Goal: Task Accomplishment & Management: Use online tool/utility

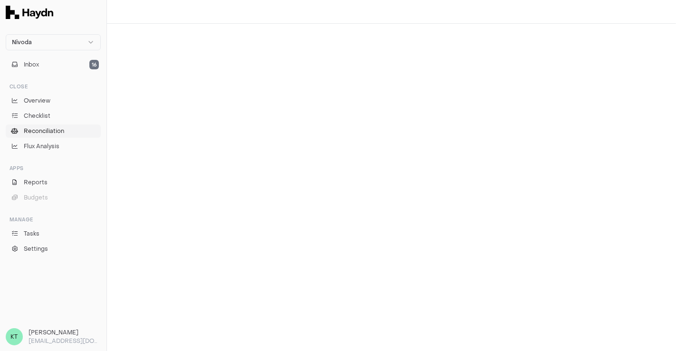
click at [72, 128] on link "Reconciliation" at bounding box center [53, 131] width 95 height 13
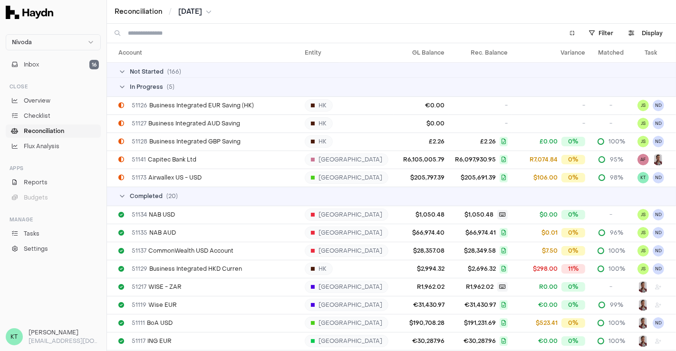
scroll to position [2962, 0]
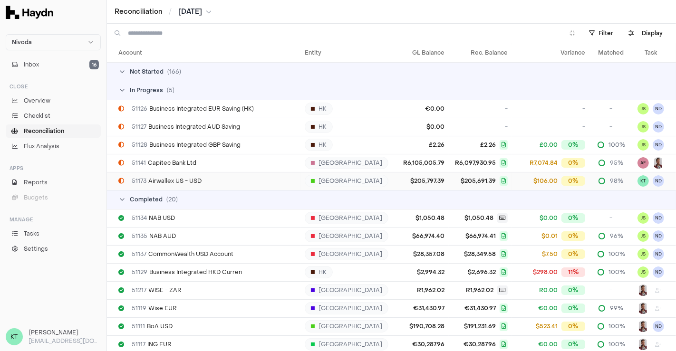
click at [288, 179] on div "51173 Airwallex US - USD" at bounding box center [207, 181] width 179 height 8
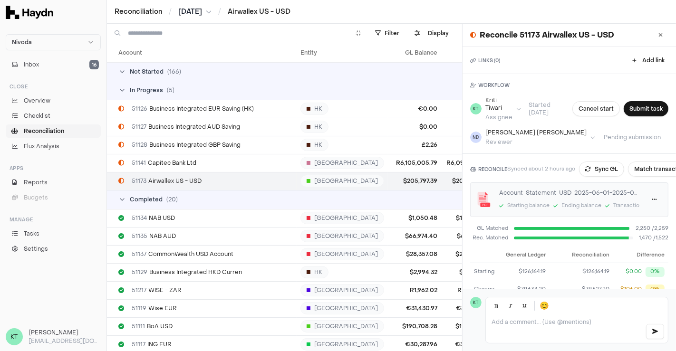
click at [602, 177] on div "RECONCILE Synced about 2 hours ago Sync GL Match transactions Account_Statement…" at bounding box center [568, 239] width 213 height 170
click at [602, 169] on button "Sync GL" at bounding box center [601, 169] width 45 height 15
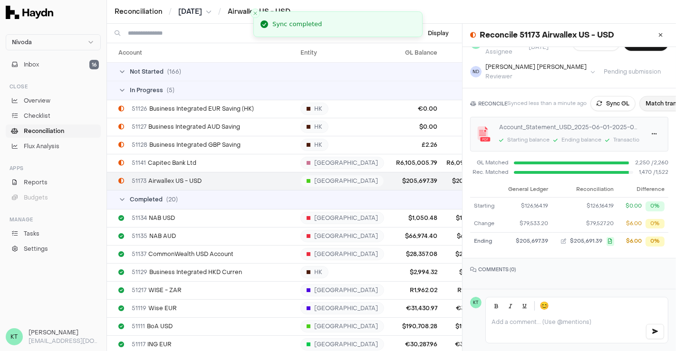
click at [656, 104] on button "Match transactions" at bounding box center [672, 103] width 67 height 15
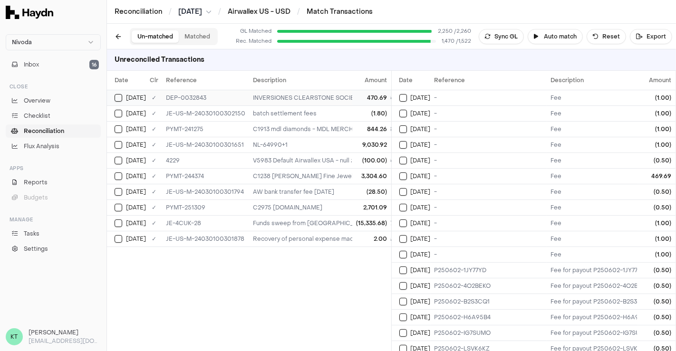
click at [128, 94] on span "[DATE]" at bounding box center [136, 98] width 20 height 8
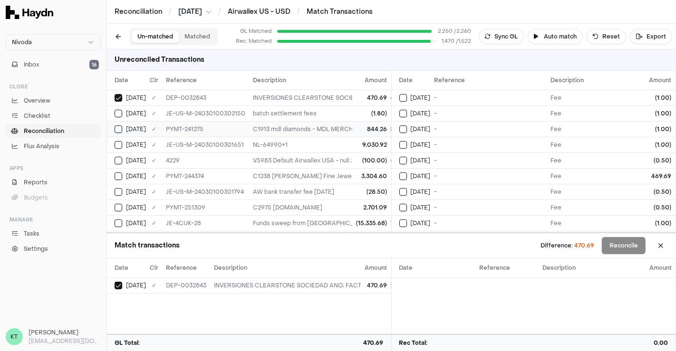
click at [129, 122] on td "[DATE]" at bounding box center [126, 129] width 39 height 16
click at [127, 114] on span "[DATE]" at bounding box center [136, 114] width 20 height 8
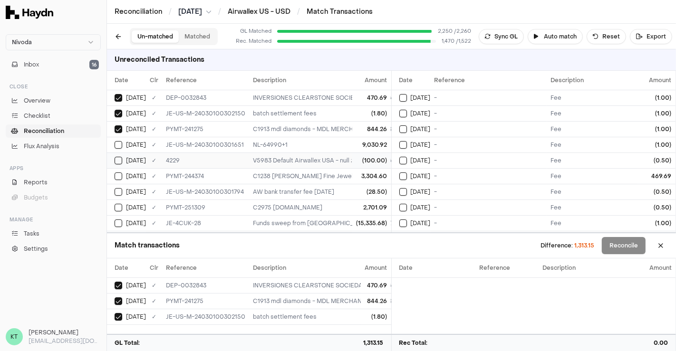
click at [144, 153] on td "[DATE]" at bounding box center [126, 161] width 39 height 16
click at [133, 146] on span "[DATE]" at bounding box center [136, 145] width 20 height 8
click at [141, 181] on td "[DATE]" at bounding box center [126, 176] width 39 height 16
click at [141, 191] on span "[DATE]" at bounding box center [136, 192] width 20 height 8
click at [141, 204] on span "[DATE]" at bounding box center [136, 208] width 20 height 8
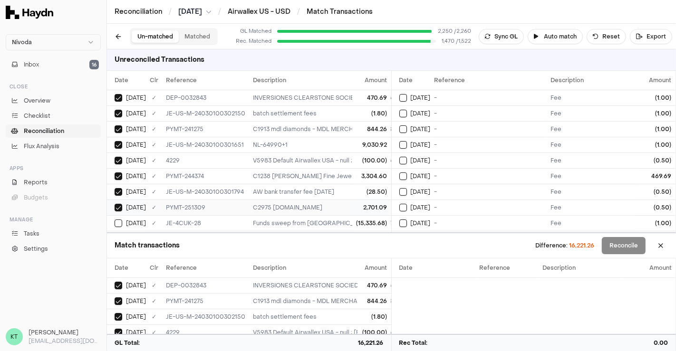
scroll to position [19, 0]
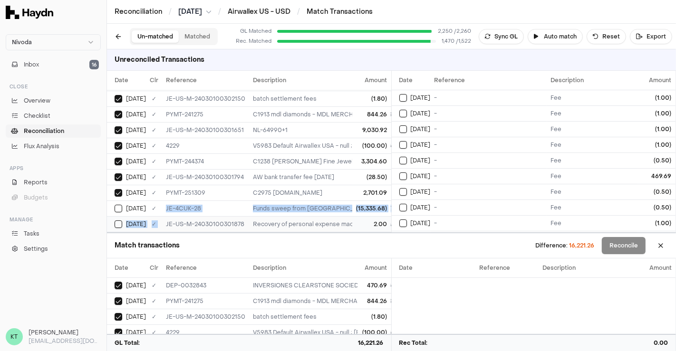
drag, startPoint x: 157, startPoint y: 200, endPoint x: 161, endPoint y: 219, distance: 19.5
click at [161, 219] on tbody "[DATE] ✓ DEP-0032843 INVERSIONES CLEARSTONE SOCIEDAD ANO; FACTURAS NL-63792 NL-…" at bounding box center [362, 153] width 510 height 157
click at [162, 219] on td "JE-US-M-24030100301878" at bounding box center [205, 224] width 87 height 16
click at [143, 205] on span "[DATE]" at bounding box center [136, 209] width 20 height 8
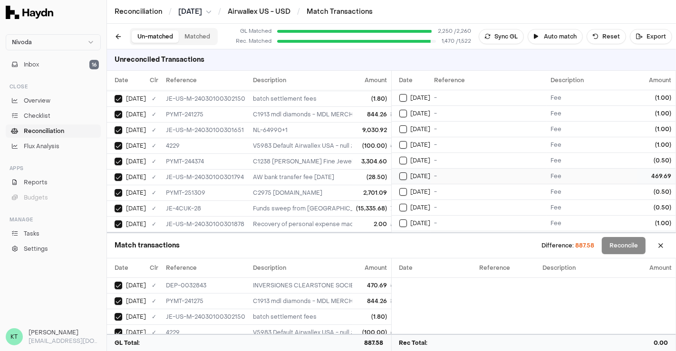
click at [450, 179] on td "-" at bounding box center [489, 176] width 116 height 16
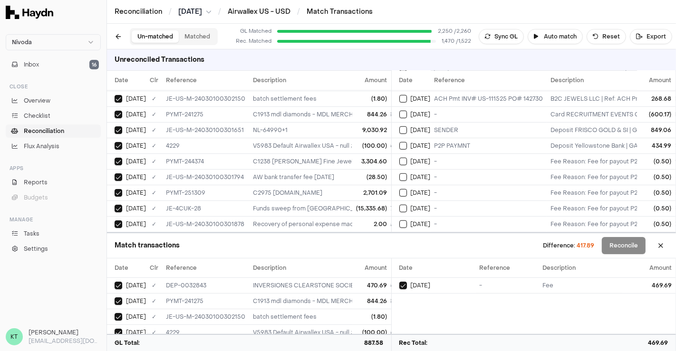
scroll to position [669, 0]
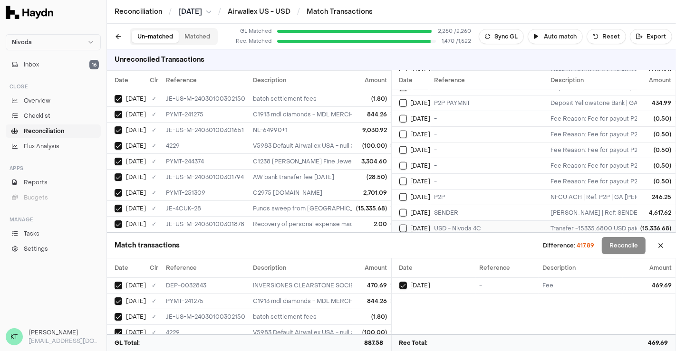
click at [461, 225] on div "USD - Nivoda 4C" at bounding box center [488, 229] width 109 height 8
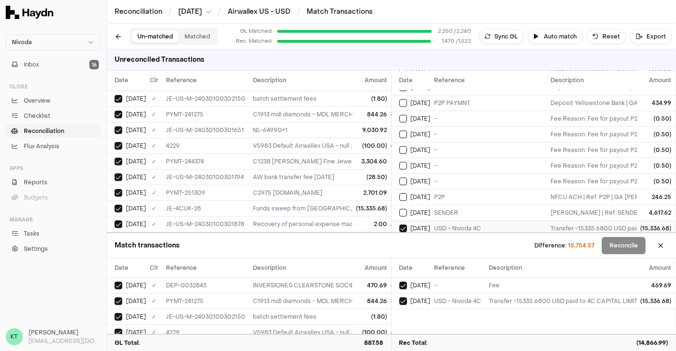
click at [470, 220] on td "USD - Nivoda 4C" at bounding box center [489, 228] width 116 height 16
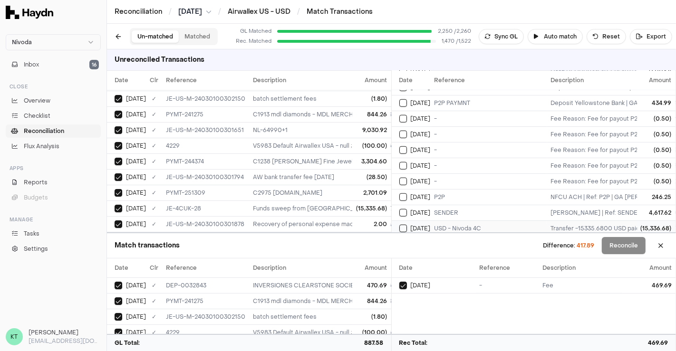
click at [470, 220] on td "USD - Nivoda 4C" at bounding box center [489, 228] width 116 height 16
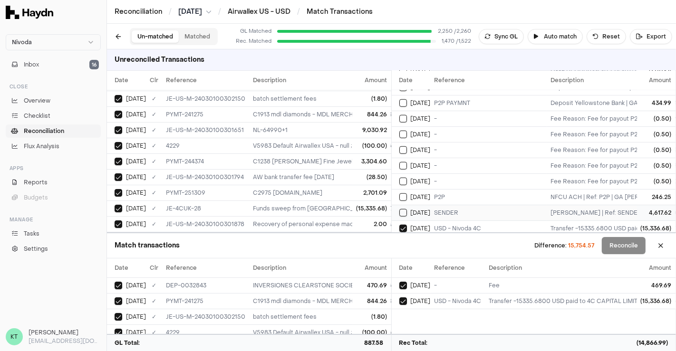
click at [460, 209] on div "SENDER" at bounding box center [488, 213] width 109 height 8
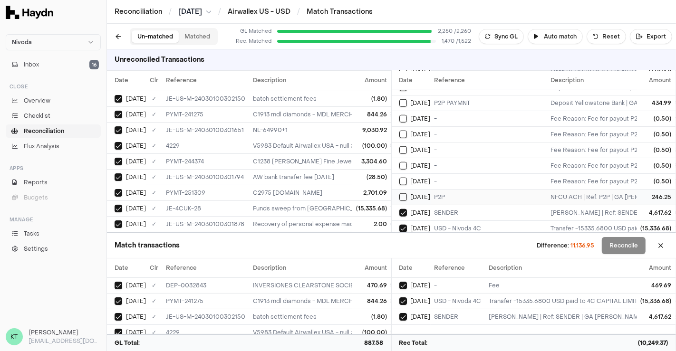
click at [446, 189] on td "P2P" at bounding box center [489, 197] width 116 height 16
click at [440, 178] on div "-" at bounding box center [488, 182] width 109 height 8
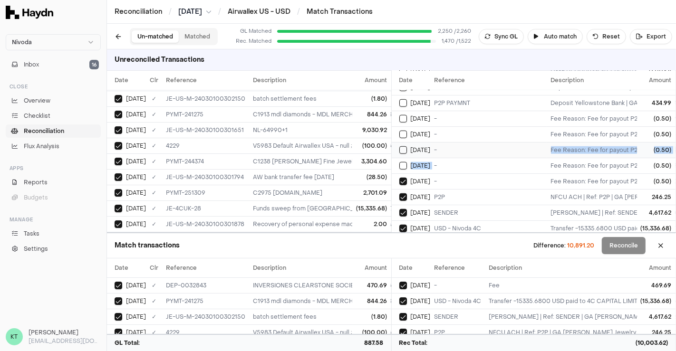
drag, startPoint x: 433, startPoint y: 153, endPoint x: 436, endPoint y: 138, distance: 14.5
click at [428, 114] on td "[DATE]" at bounding box center [411, 119] width 39 height 16
click at [432, 127] on td "-" at bounding box center [489, 134] width 116 height 16
click at [431, 142] on td "-" at bounding box center [489, 150] width 116 height 16
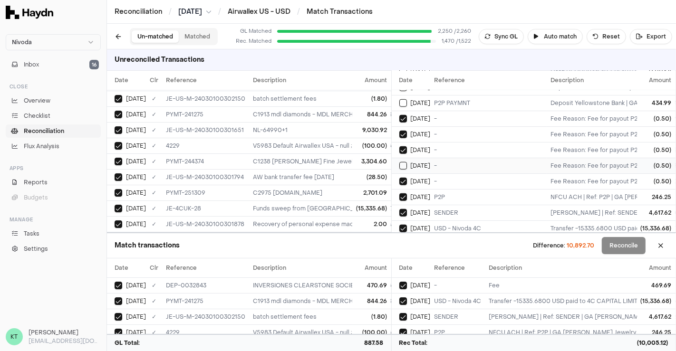
click at [434, 162] on div "-" at bounding box center [488, 166] width 109 height 8
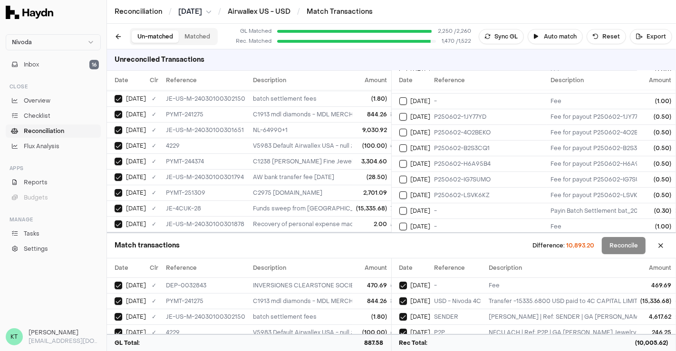
scroll to position [0, 0]
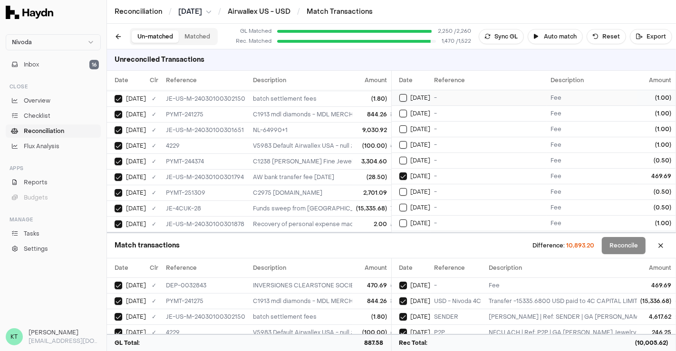
click at [435, 96] on div "-" at bounding box center [488, 98] width 109 height 8
type button "on"
click at [399, 110] on button "on" at bounding box center [403, 114] width 8 height 8
type button "on"
click at [399, 125] on button "on" at bounding box center [403, 129] width 8 height 8
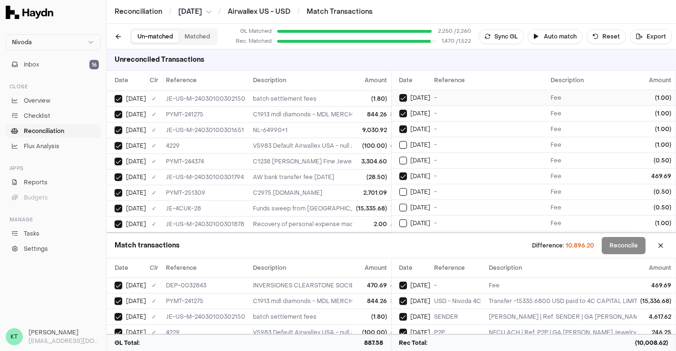
type button "on"
click at [399, 141] on button "on" at bounding box center [403, 145] width 8 height 8
type button "on"
click at [399, 157] on button "on" at bounding box center [403, 161] width 8 height 8
type button "on"
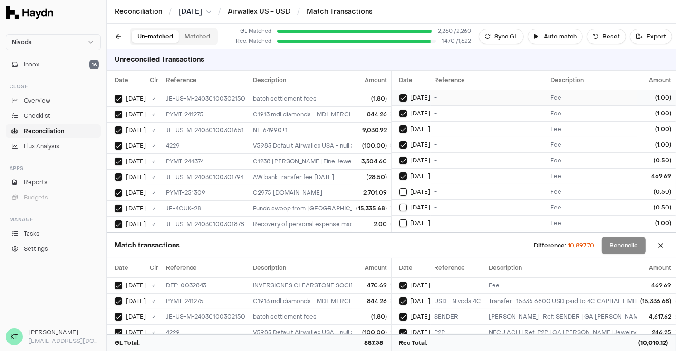
type button "on"
click at [399, 188] on button "on" at bounding box center [403, 192] width 8 height 8
type button "on"
click at [399, 204] on button "on" at bounding box center [403, 208] width 8 height 8
type button "on"
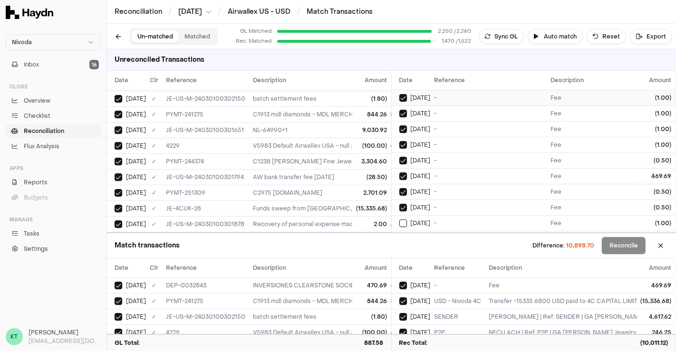
click at [399, 220] on button "on" at bounding box center [403, 224] width 8 height 8
type button "on"
click at [399, 235] on button "on" at bounding box center [403, 239] width 8 height 8
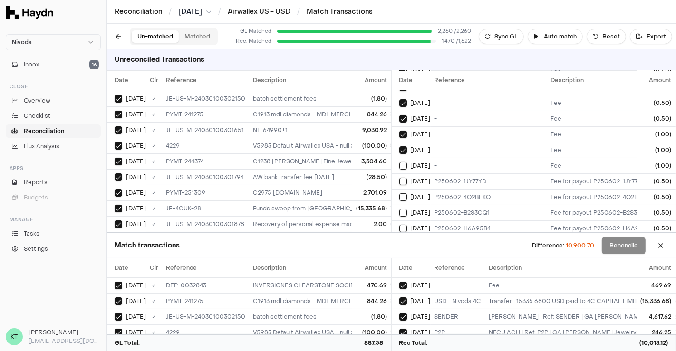
type button "on"
click at [399, 162] on button "on" at bounding box center [403, 166] width 8 height 8
type button "on"
click at [399, 178] on button "on" at bounding box center [403, 182] width 8 height 8
type button "on"
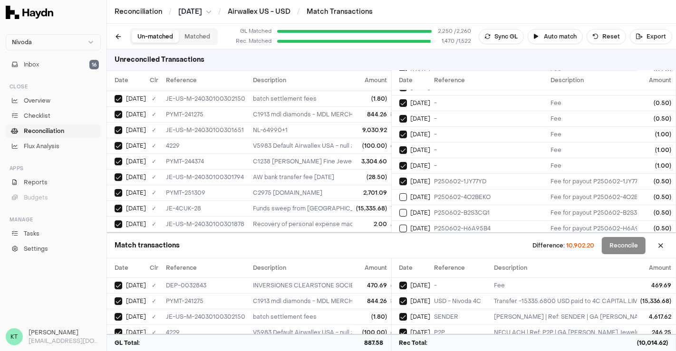
click at [399, 193] on button "on" at bounding box center [403, 197] width 8 height 8
type button "on"
click at [399, 209] on button "on" at bounding box center [403, 213] width 8 height 8
type button "on"
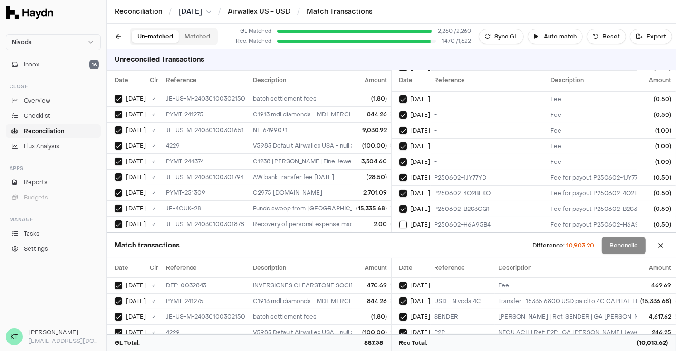
click at [399, 221] on button "on" at bounding box center [403, 225] width 8 height 8
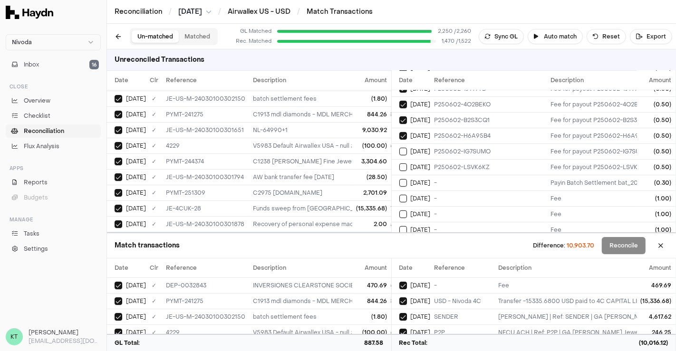
type button "on"
click at [399, 148] on button "on" at bounding box center [403, 152] width 8 height 8
type button "on"
click at [399, 163] on button "on" at bounding box center [403, 167] width 8 height 8
type button "on"
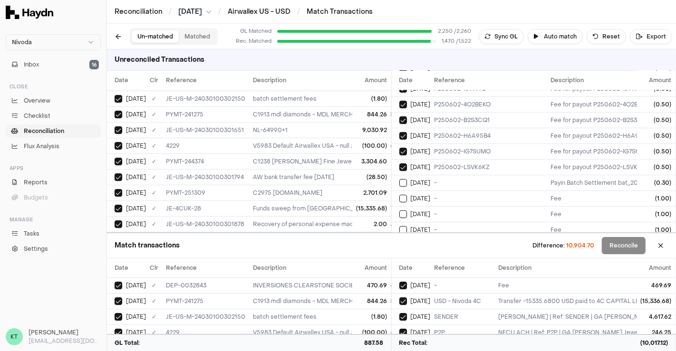
click at [399, 179] on button "on" at bounding box center [403, 183] width 8 height 8
type button "on"
click at [399, 195] on button "on" at bounding box center [403, 199] width 8 height 8
type button "on"
click at [399, 211] on button "on" at bounding box center [403, 215] width 8 height 8
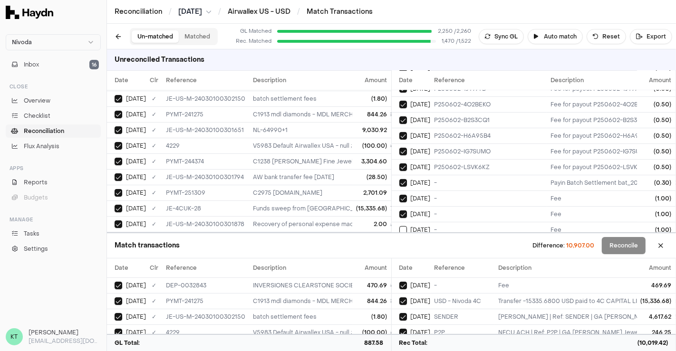
type button "on"
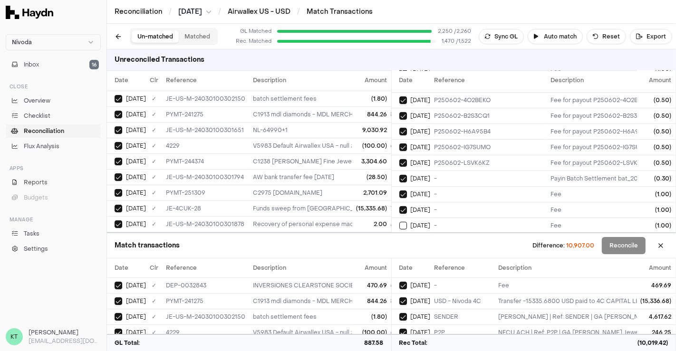
click at [399, 222] on button "on" at bounding box center [403, 226] width 8 height 8
type button "on"
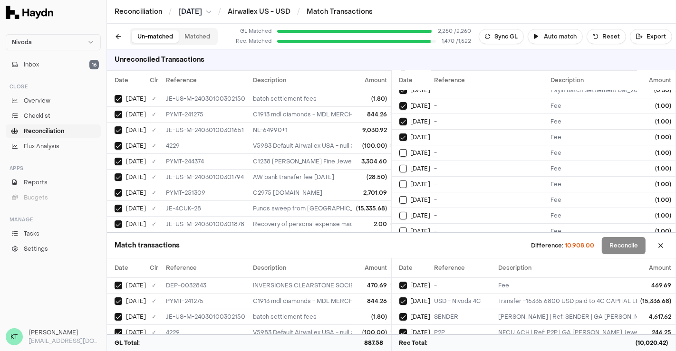
click at [399, 149] on button "on" at bounding box center [403, 153] width 8 height 8
type button "on"
click at [399, 165] on button "on" at bounding box center [403, 169] width 8 height 8
type button "on"
click at [399, 181] on button "on" at bounding box center [403, 185] width 8 height 8
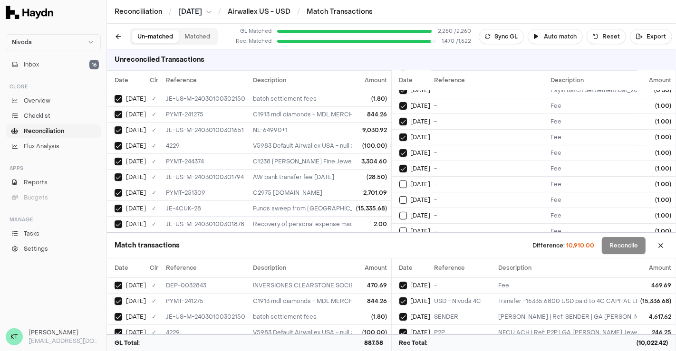
type button "on"
click at [399, 196] on button "on" at bounding box center [403, 200] width 8 height 8
type button "on"
click at [399, 212] on button "on" at bounding box center [403, 216] width 8 height 8
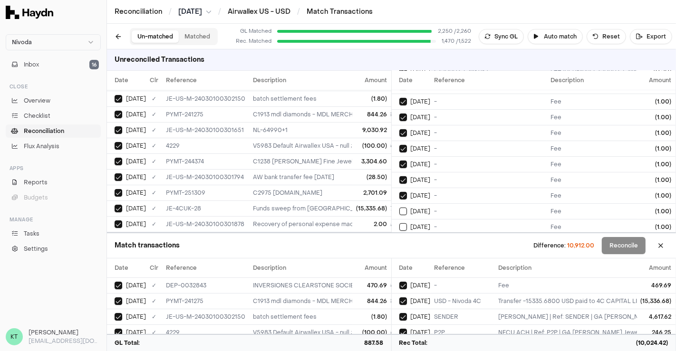
type button "on"
click at [399, 223] on button "on" at bounding box center [403, 227] width 8 height 8
type button "on"
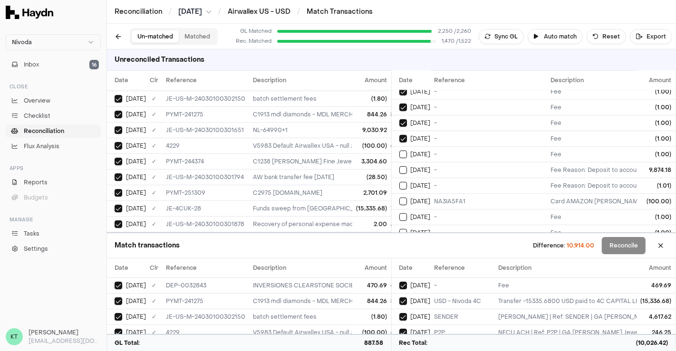
click at [399, 151] on button "on" at bounding box center [403, 155] width 8 height 8
type button "on"
click at [399, 166] on button "on" at bounding box center [403, 170] width 8 height 8
type button "on"
click at [399, 182] on button "on" at bounding box center [403, 186] width 8 height 8
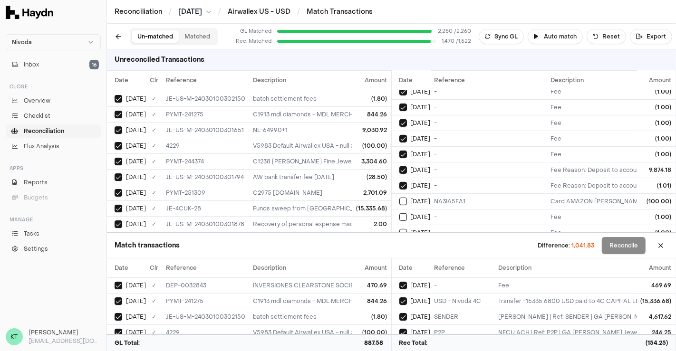
type button "on"
click at [399, 198] on button "on" at bounding box center [403, 202] width 8 height 8
type button "on"
click at [399, 213] on button "on" at bounding box center [403, 217] width 8 height 8
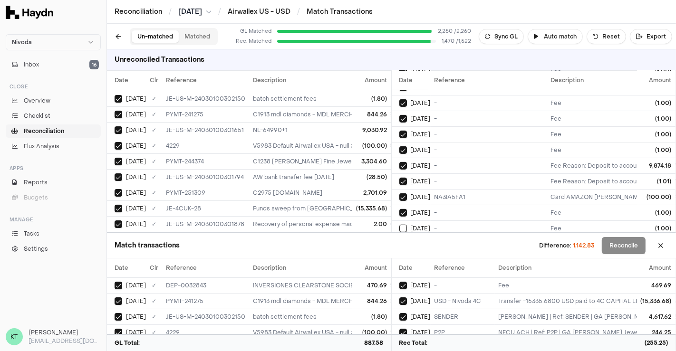
type button "on"
click at [399, 225] on button "on" at bounding box center [403, 229] width 8 height 8
type button "on"
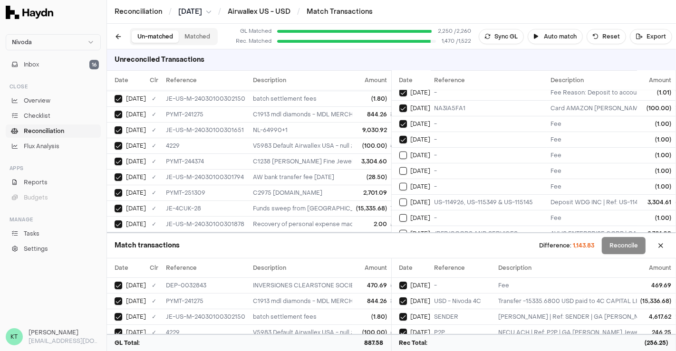
click at [399, 152] on button "on" at bounding box center [403, 156] width 8 height 8
type button "on"
click at [399, 167] on button "on" at bounding box center [403, 171] width 8 height 8
type button "on"
click at [399, 183] on button "on" at bounding box center [403, 187] width 8 height 8
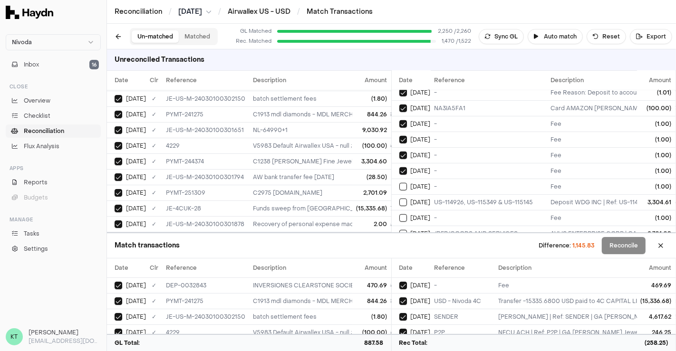
type button "on"
click at [399, 199] on button "on" at bounding box center [403, 203] width 8 height 8
type button "on"
click at [399, 214] on button "on" at bounding box center [403, 218] width 8 height 8
type button "on"
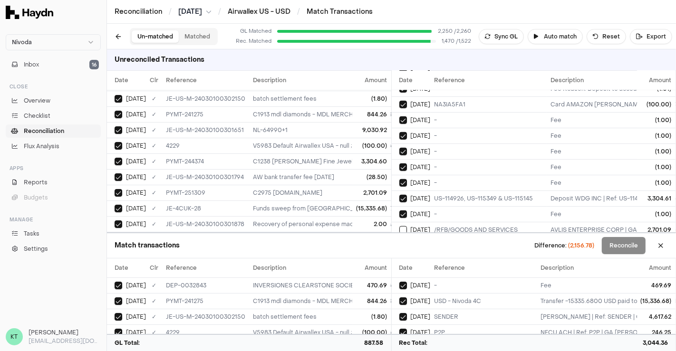
click at [399, 226] on button "on" at bounding box center [403, 230] width 8 height 8
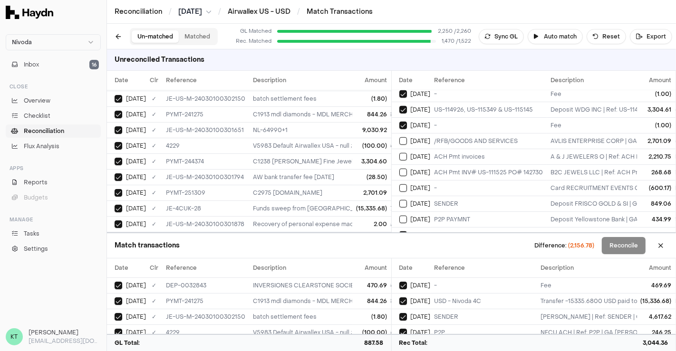
type button "on"
click at [399, 153] on button "on" at bounding box center [403, 157] width 8 height 8
type button "on"
click at [399, 169] on button "on" at bounding box center [403, 173] width 8 height 8
type button "on"
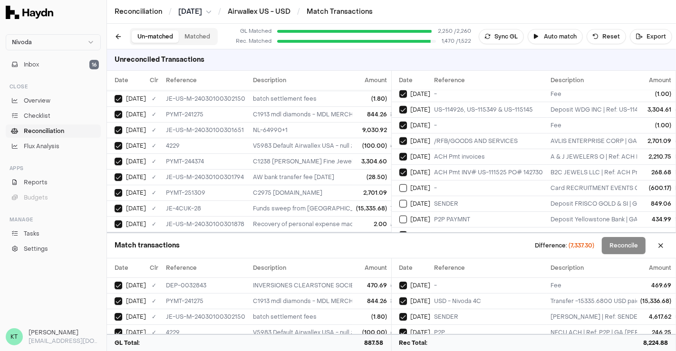
click at [399, 184] on button "on" at bounding box center [403, 188] width 8 height 8
type button "on"
click at [399, 200] on button "on" at bounding box center [403, 204] width 8 height 8
type button "on"
click at [399, 216] on button "on" at bounding box center [403, 220] width 8 height 8
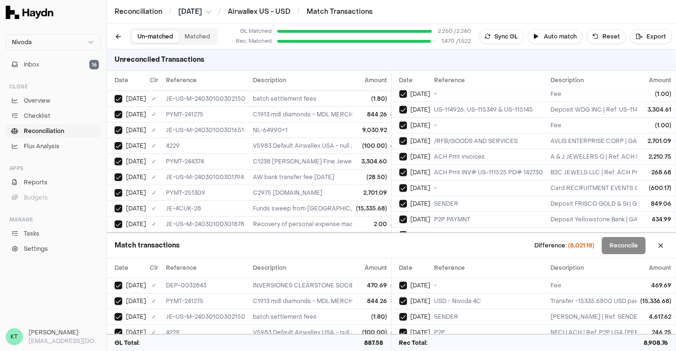
scroll to position [557, 0]
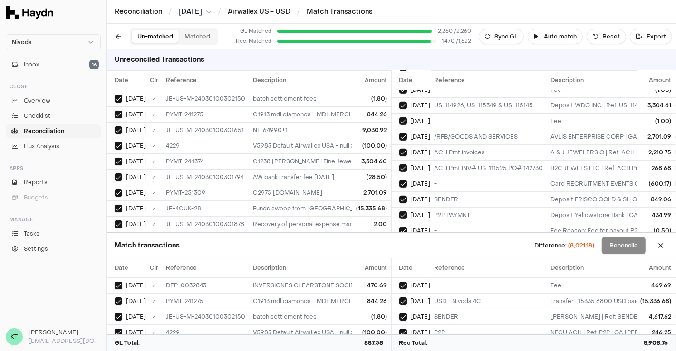
type button "on"
click at [399, 227] on button "Select reconciliation transaction 68496" at bounding box center [403, 231] width 8 height 8
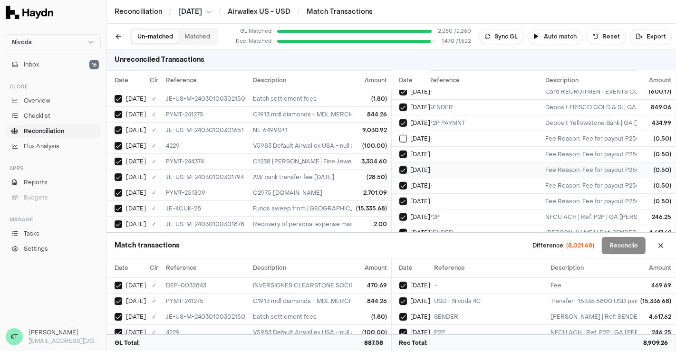
scroll to position [650, 5]
click at [407, 134] on div "on [DATE]" at bounding box center [414, 138] width 31 height 8
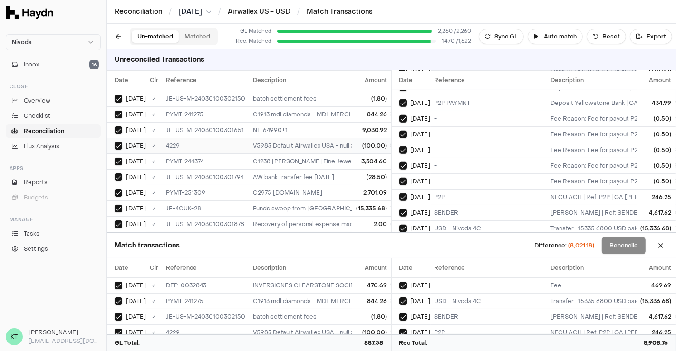
scroll to position [0, 0]
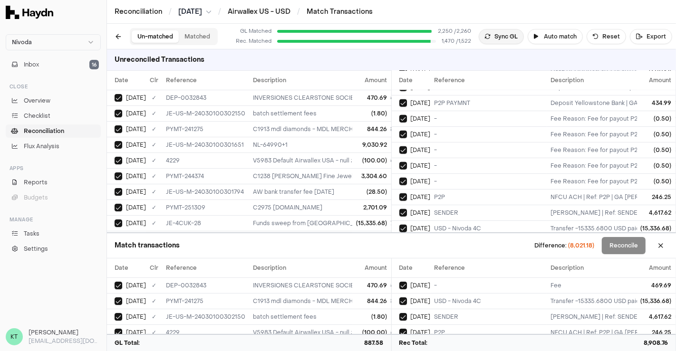
click at [508, 37] on button "Sync GL" at bounding box center [501, 36] width 45 height 15
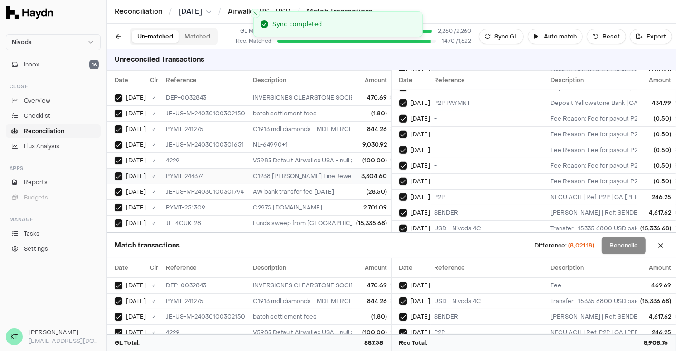
scroll to position [19, 0]
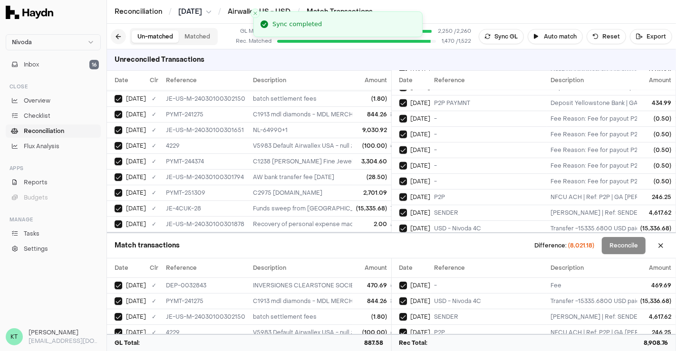
click at [115, 38] on button at bounding box center [118, 36] width 15 height 15
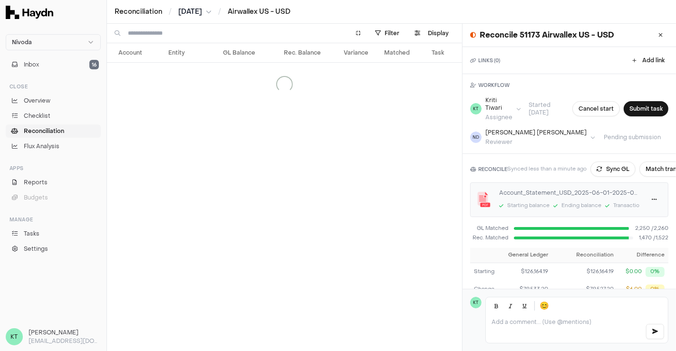
scroll to position [71, 0]
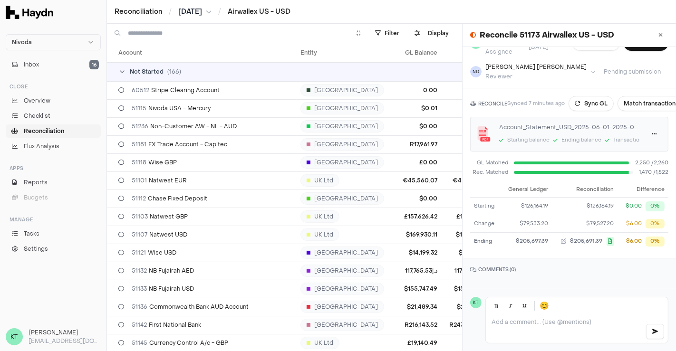
drag, startPoint x: 599, startPoint y: 105, endPoint x: 581, endPoint y: 83, distance: 27.7
click at [581, 88] on div "RECONCILE Synced 7 minutes ago Sync GL Match transactions Account_Statement_USD…" at bounding box center [568, 173] width 213 height 170
click at [594, 97] on button "Sync GL" at bounding box center [590, 103] width 45 height 15
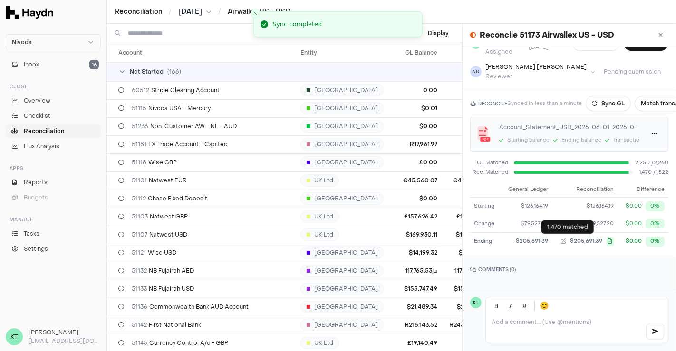
scroll to position [0, 0]
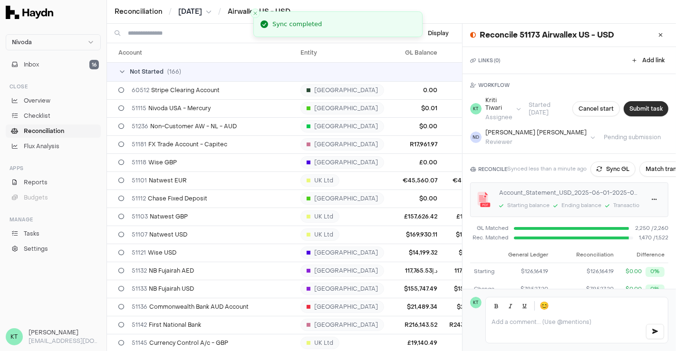
click at [642, 113] on button "Submit task" at bounding box center [645, 108] width 45 height 15
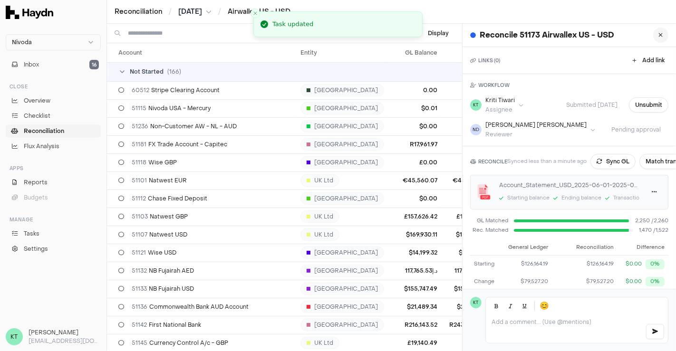
click at [659, 38] on icon at bounding box center [661, 35] width 4 height 6
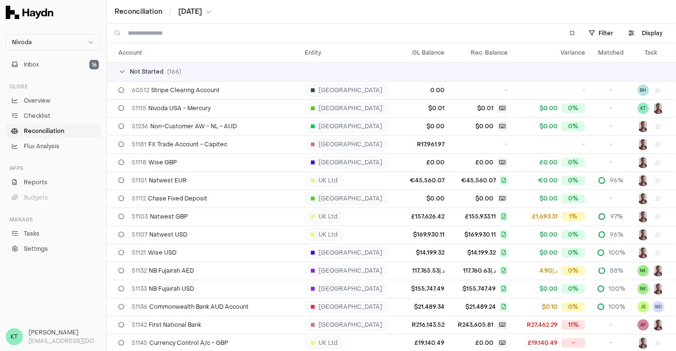
click at [194, 13] on span "[DATE]" at bounding box center [190, 12] width 24 height 10
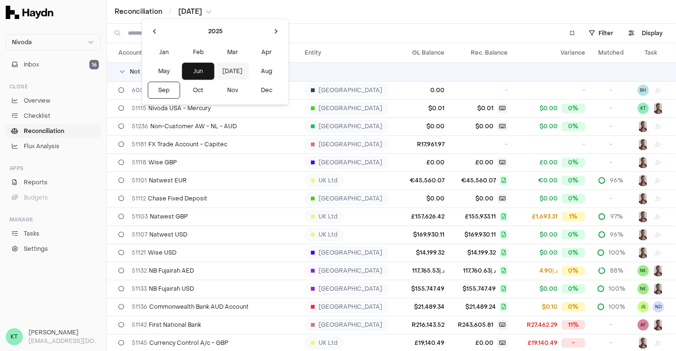
click at [216, 75] on button "[DATE]" at bounding box center [232, 71] width 32 height 17
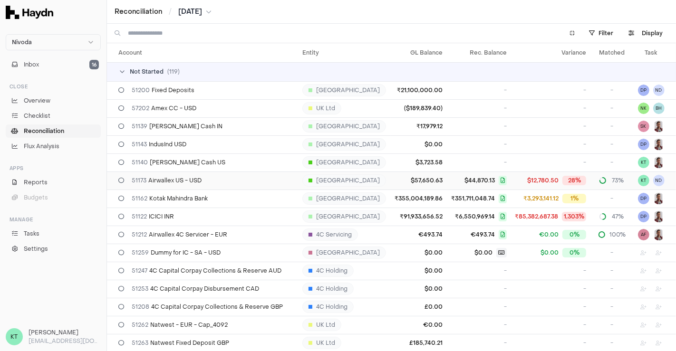
click at [229, 179] on div "51173 Airwallex US - USD" at bounding box center [206, 181] width 176 height 8
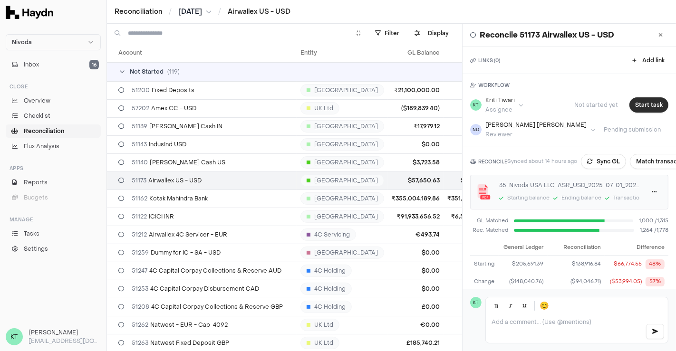
click at [631, 107] on button "Start task" at bounding box center [648, 104] width 39 height 15
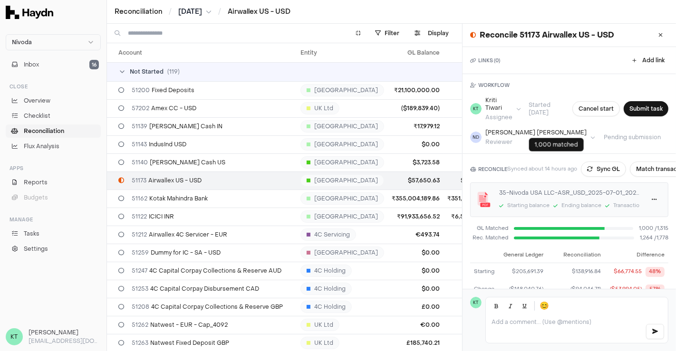
scroll to position [65, 0]
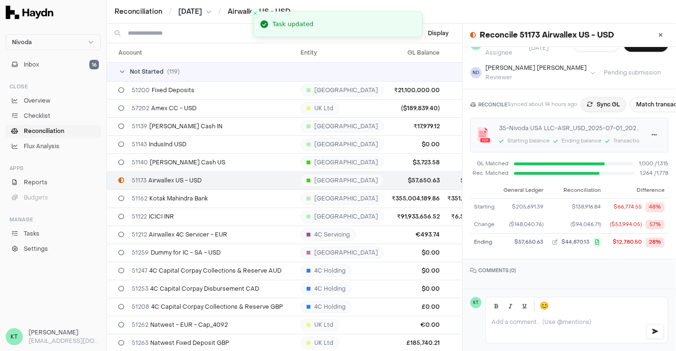
click at [604, 98] on button "Sync GL" at bounding box center [603, 104] width 45 height 15
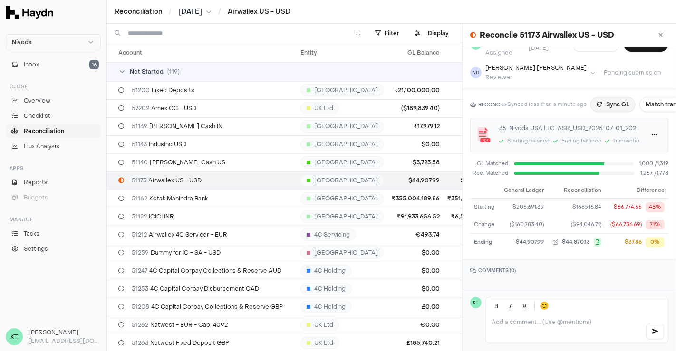
click at [612, 101] on button "Sync GL" at bounding box center [612, 104] width 45 height 15
click at [592, 108] on button "Sync GL" at bounding box center [591, 104] width 45 height 15
click at [647, 131] on html "Nivoda Inbox 16 Close Overview Checklist Reconciliation Flux Analysis Apps Repo…" at bounding box center [338, 175] width 676 height 351
click at [620, 165] on div "Reprocess" at bounding box center [624, 165] width 56 height 13
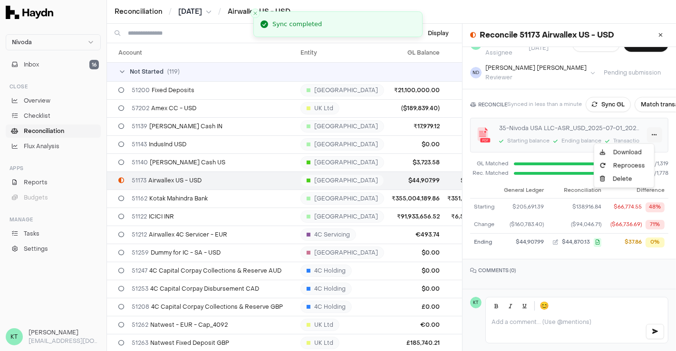
click at [644, 132] on html "Nivoda Inbox 16 Close Overview Checklist Reconciliation Flux Analysis Apps Repo…" at bounding box center [338, 175] width 676 height 351
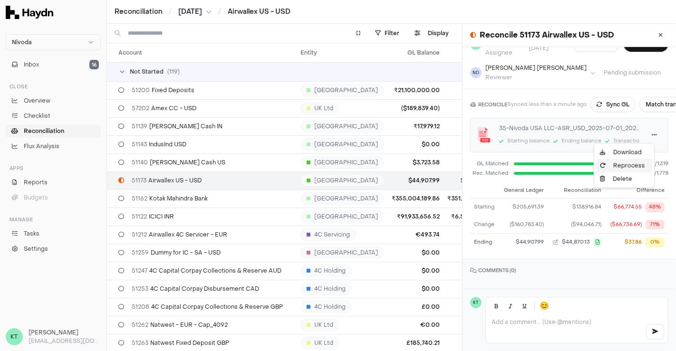
click at [626, 166] on div "Reprocess" at bounding box center [624, 165] width 56 height 13
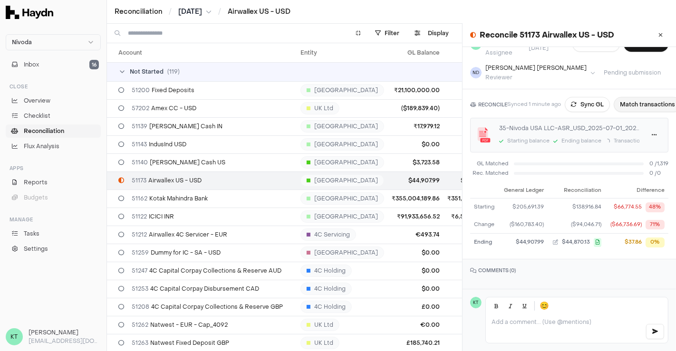
click at [638, 103] on button "Match transactions" at bounding box center [646, 104] width 67 height 15
